Goal: Transaction & Acquisition: Download file/media

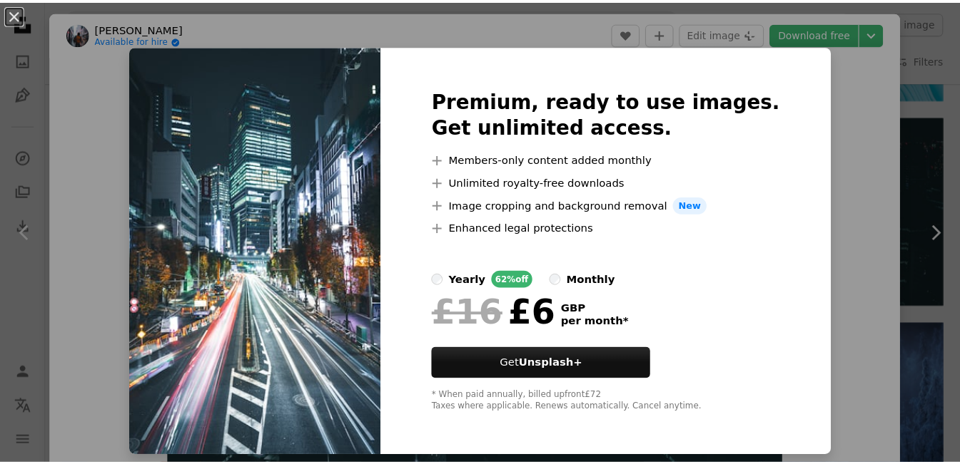
scroll to position [2660, 0]
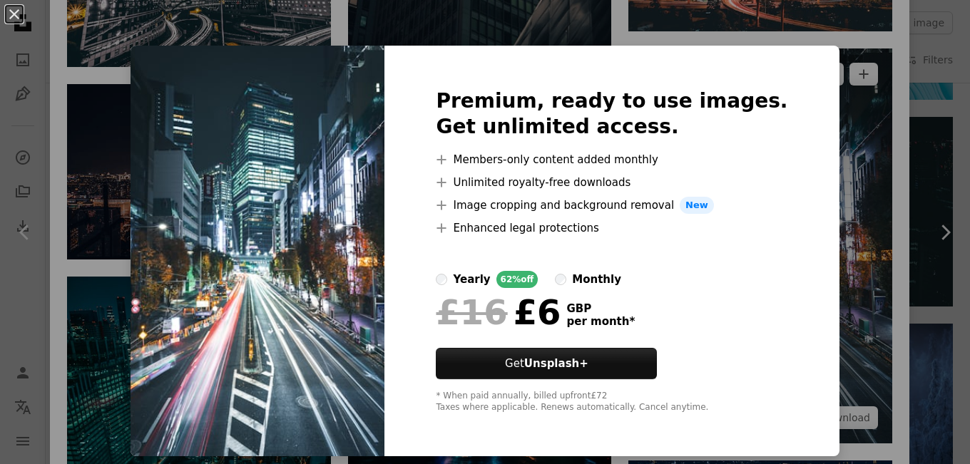
click at [809, 147] on div "An X shape Premium, ready to use images. Get unlimited access. A plus sign Memb…" at bounding box center [485, 232] width 970 height 464
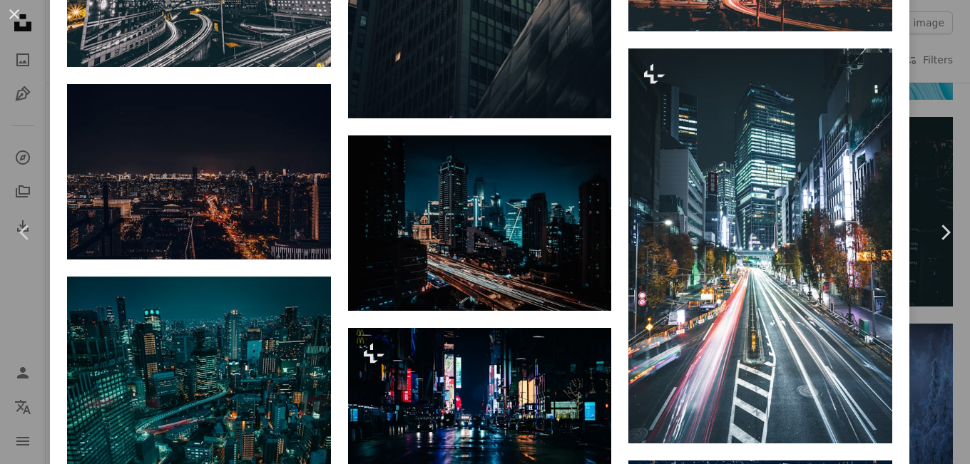
click at [9, 10] on button "An X shape" at bounding box center [14, 14] width 17 height 17
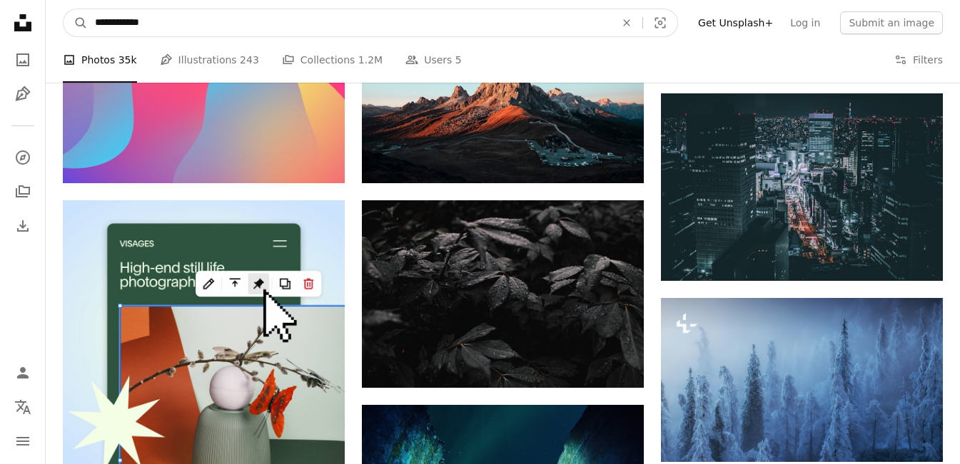
click at [95, 22] on input "**********" at bounding box center [349, 22] width 523 height 27
type input "**********"
click button "A magnifying glass" at bounding box center [75, 22] width 24 height 27
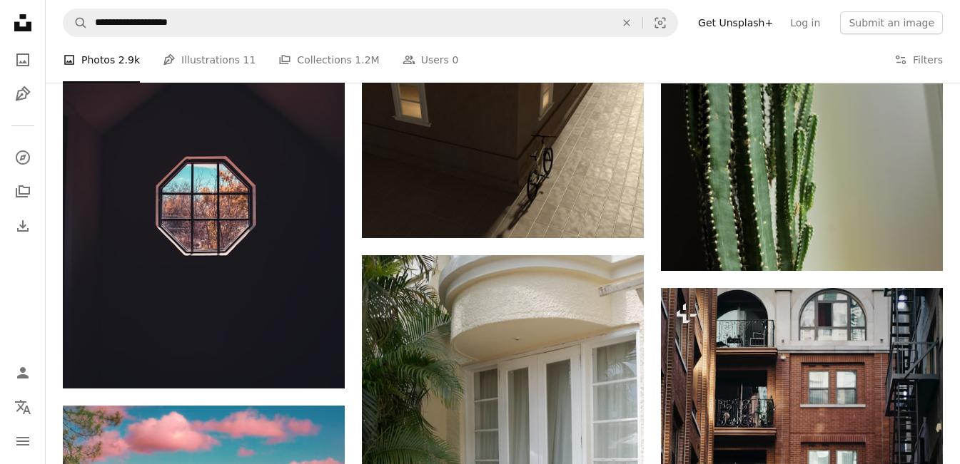
scroll to position [885, 0]
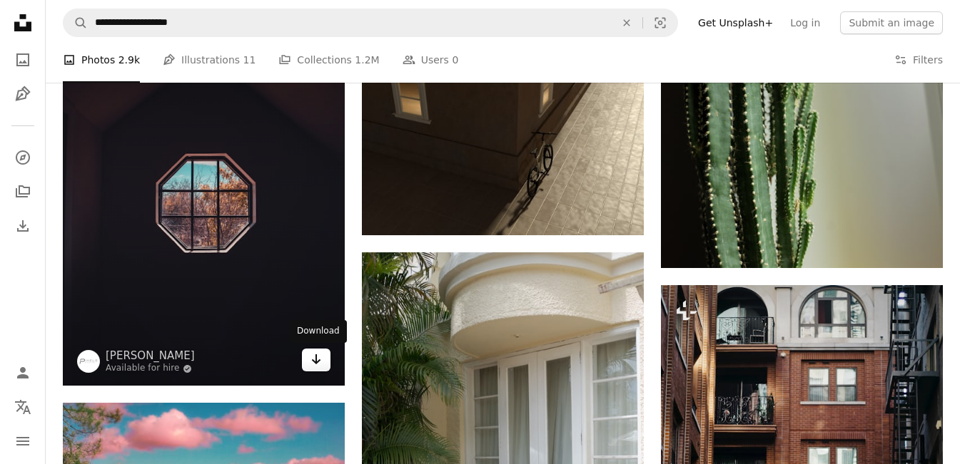
click at [324, 367] on link "Arrow pointing down" at bounding box center [316, 360] width 29 height 23
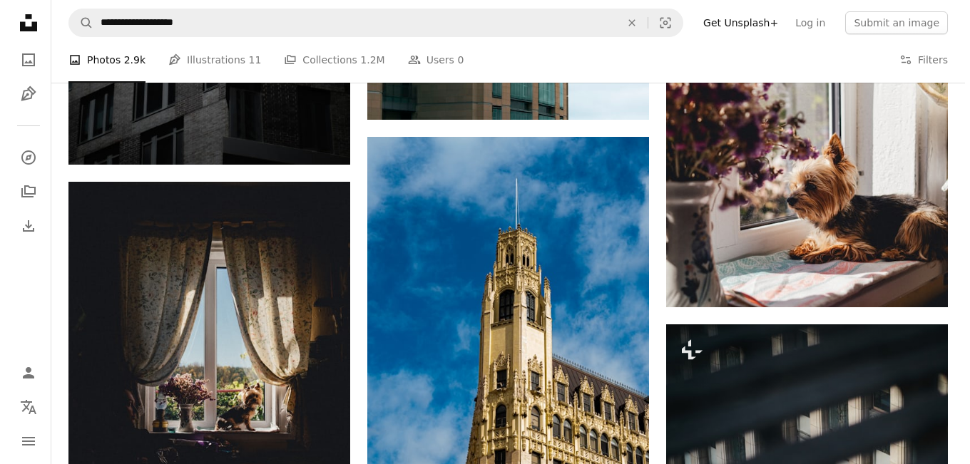
scroll to position [3596, 0]
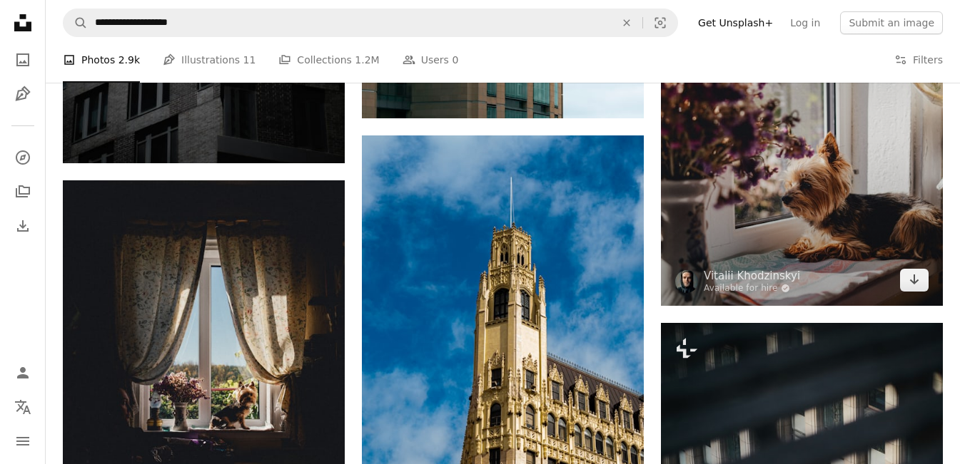
click at [809, 194] on img at bounding box center [802, 130] width 282 height 352
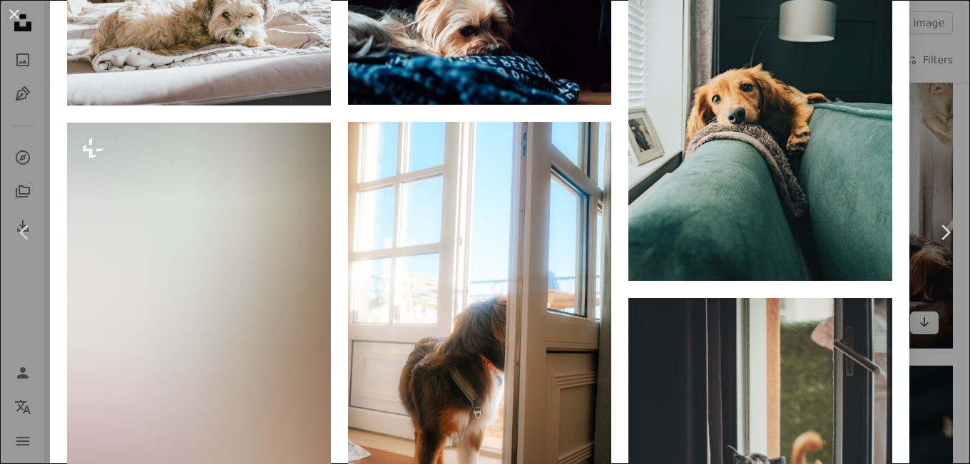
scroll to position [1655, 0]
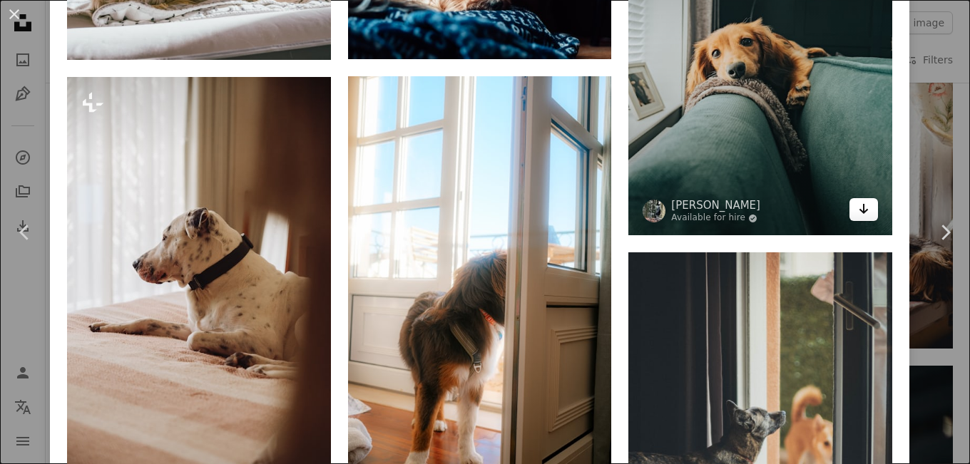
click at [860, 204] on icon "Download" at bounding box center [864, 209] width 9 height 10
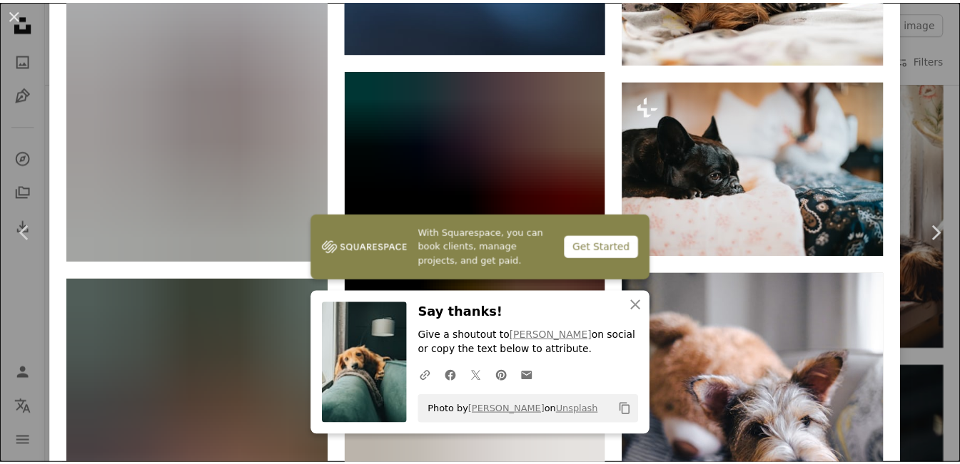
scroll to position [4509, 0]
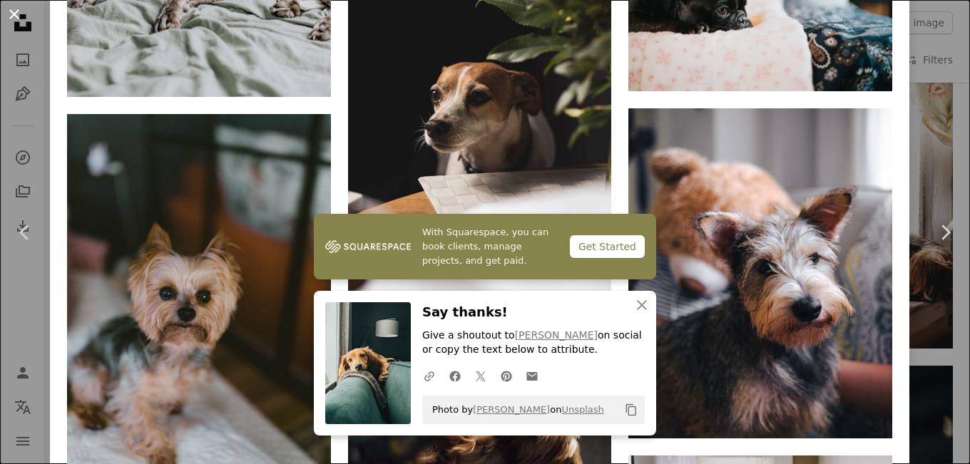
click at [6, 14] on button "An X shape" at bounding box center [14, 14] width 17 height 17
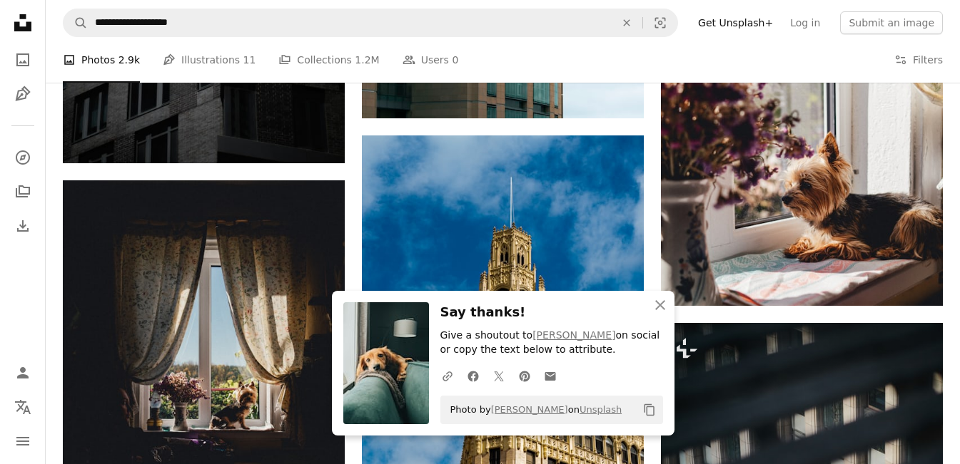
click at [15, 19] on icon "Unsplash logo Unsplash Home" at bounding box center [23, 23] width 29 height 29
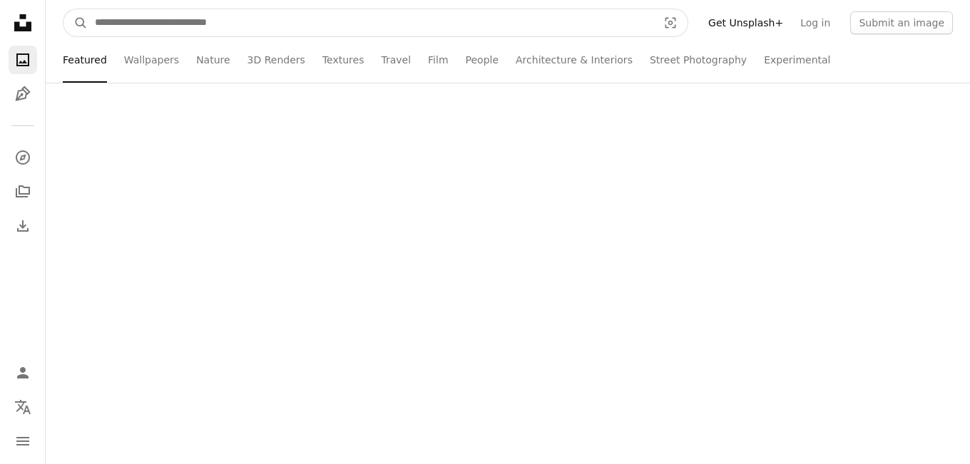
click at [228, 21] on input "Find visuals sitewide" at bounding box center [371, 22] width 566 height 27
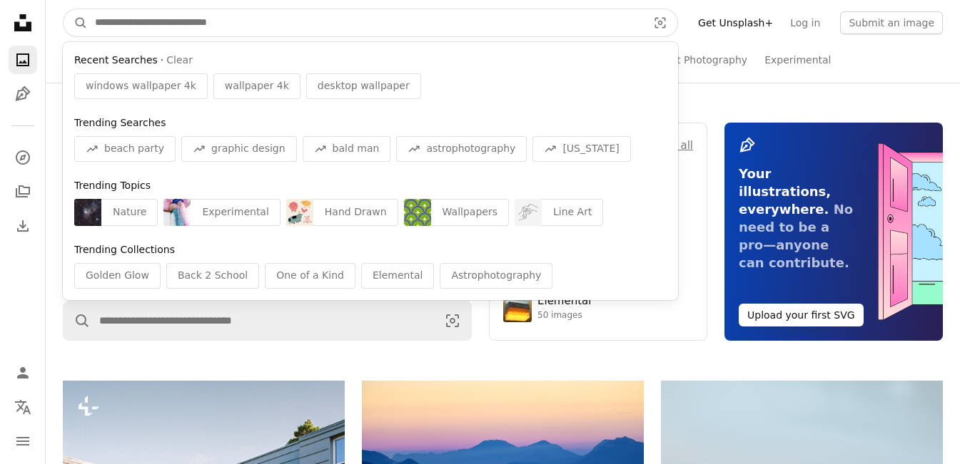
click at [228, 21] on input "Find visuals sitewide" at bounding box center [365, 22] width 555 height 27
